Goal: Contribute content

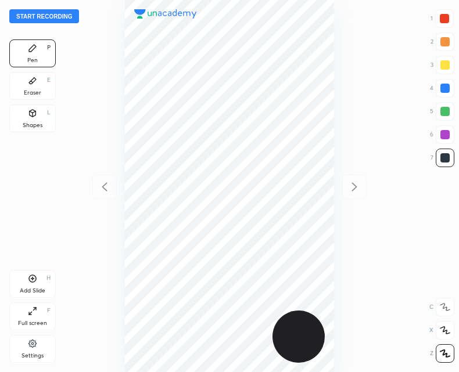
scroll to position [372, 273]
click at [54, 18] on button "Start recording" at bounding box center [44, 16] width 70 height 14
click at [33, 283] on div "Add Slide H" at bounding box center [32, 284] width 46 height 28
click at [103, 192] on icon at bounding box center [105, 187] width 14 height 14
click at [345, 189] on div at bounding box center [354, 187] width 24 height 24
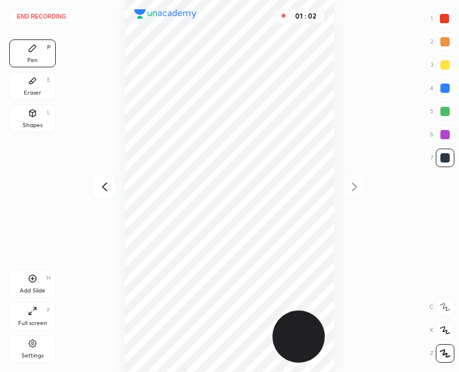
click at [109, 183] on icon at bounding box center [105, 187] width 14 height 14
click at [33, 280] on icon at bounding box center [32, 278] width 9 height 9
click at [107, 188] on icon at bounding box center [105, 187] width 14 height 14
click at [356, 182] on icon at bounding box center [354, 187] width 14 height 14
click at [102, 192] on icon at bounding box center [105, 187] width 14 height 14
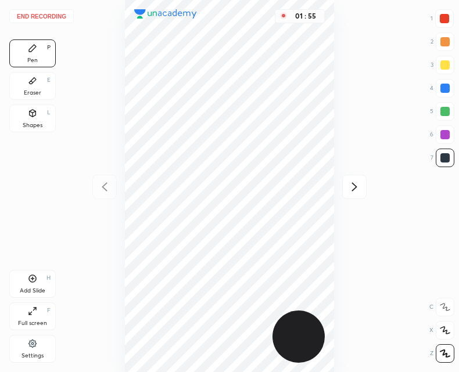
click at [51, 14] on button "End recording" at bounding box center [41, 16] width 64 height 14
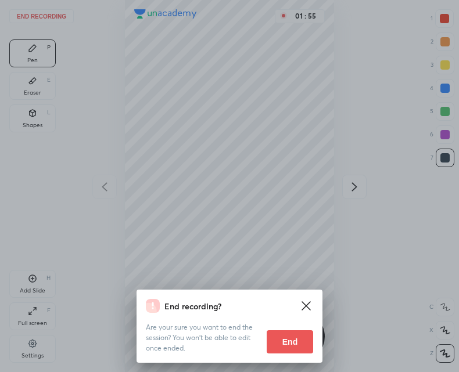
click at [290, 345] on button "End" at bounding box center [290, 341] width 46 height 23
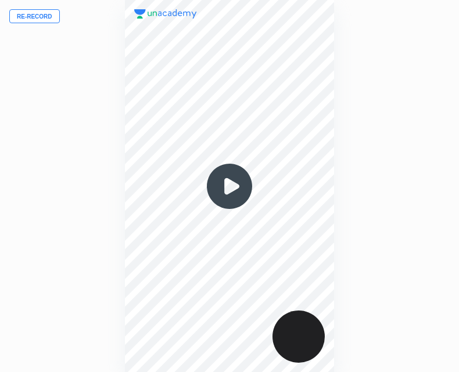
click at [242, 187] on img at bounding box center [229, 187] width 56 height 56
